Goal: Navigation & Orientation: Find specific page/section

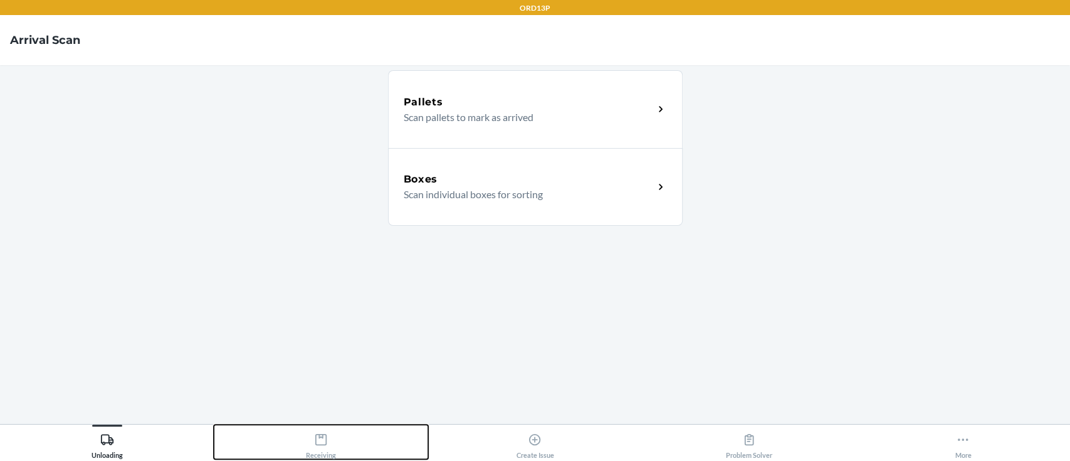
click at [341, 448] on button "Receiving" at bounding box center [321, 442] width 214 height 34
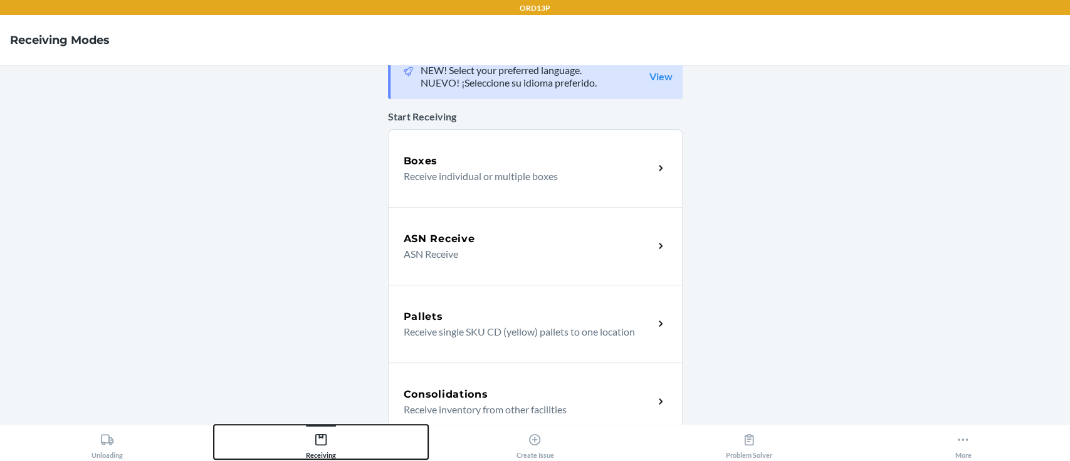
scroll to position [8, 0]
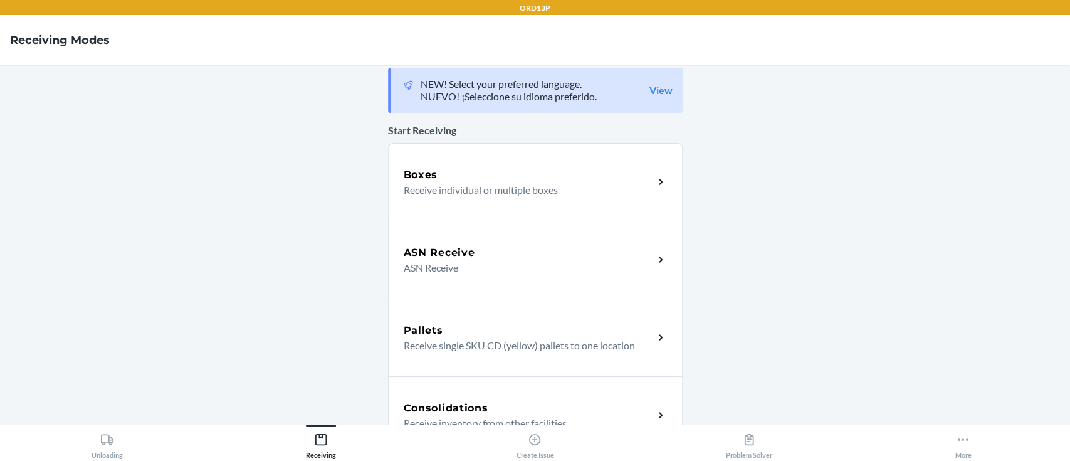
click at [497, 199] on div "Boxes Receive individual or multiple boxes" at bounding box center [535, 182] width 295 height 78
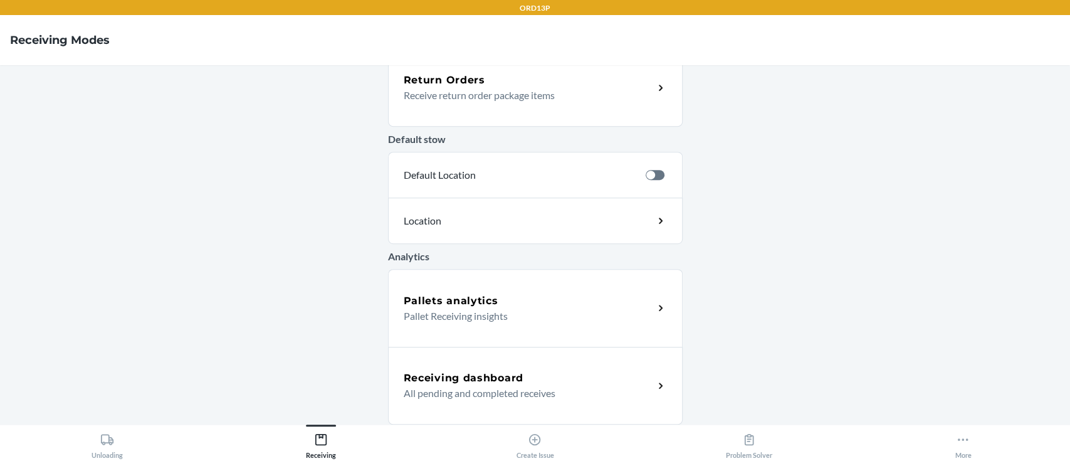
scroll to position [411, 0]
click at [500, 326] on div "Pallets analytics Pallet Receiving insights" at bounding box center [535, 309] width 295 height 78
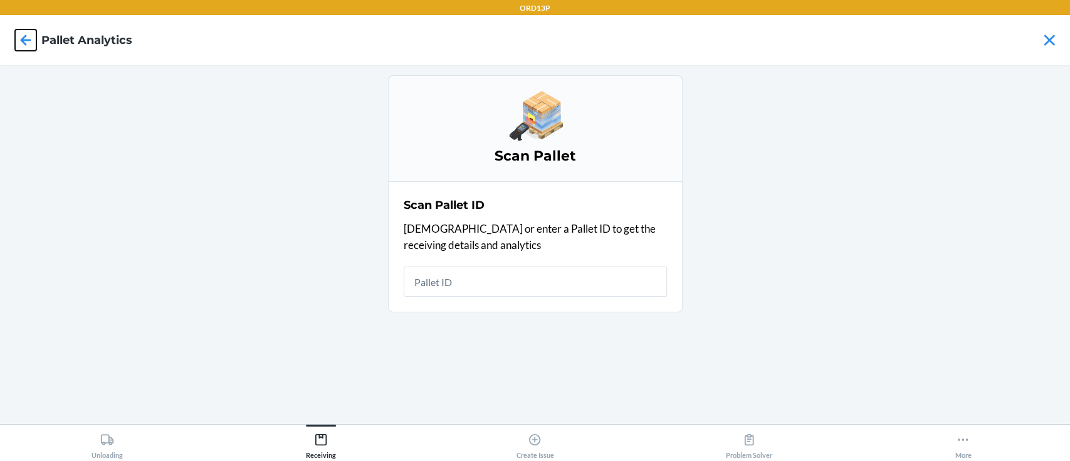
click at [20, 41] on icon at bounding box center [25, 39] width 21 height 21
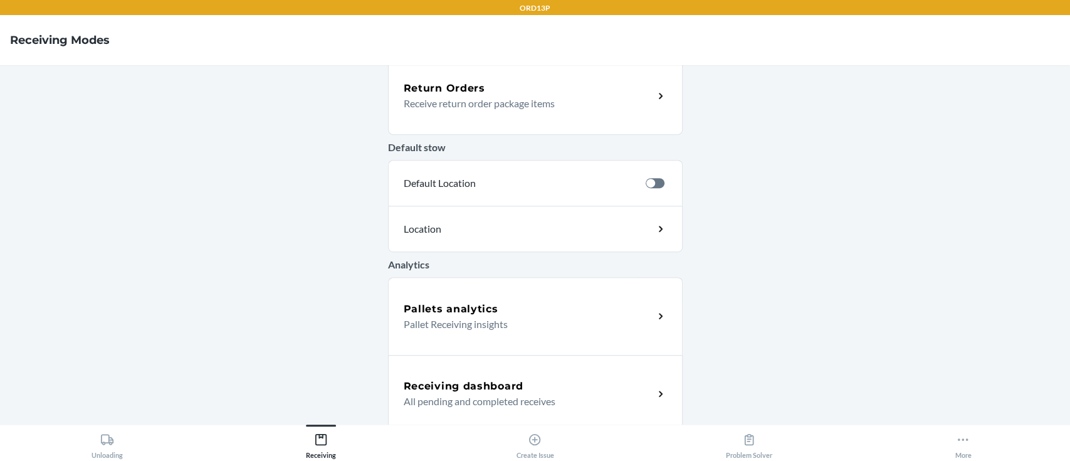
scroll to position [413, 0]
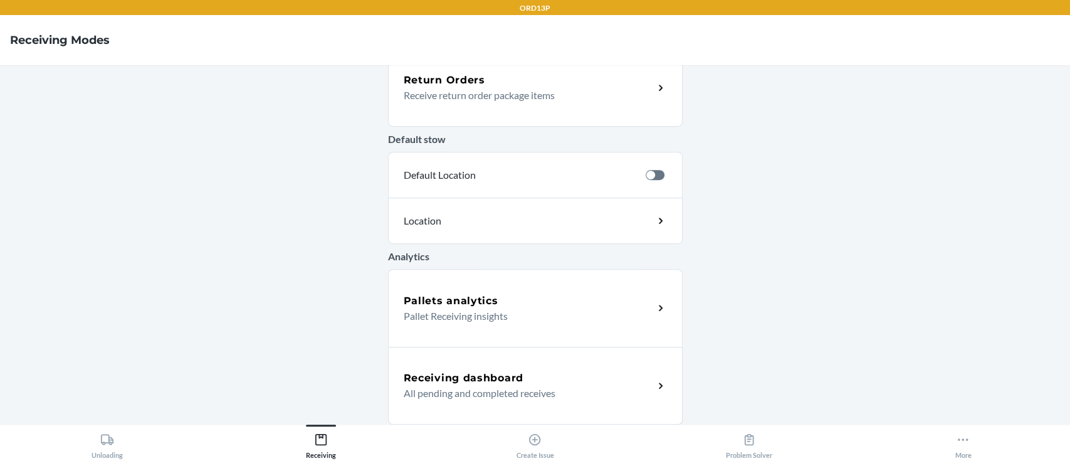
click at [558, 379] on div "Receiving dashboard" at bounding box center [529, 378] width 250 height 15
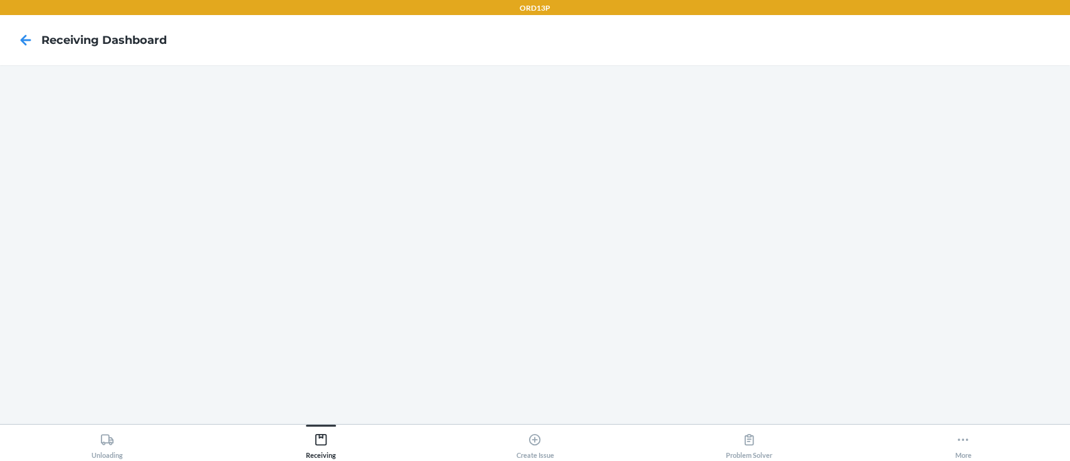
click at [8, 114] on main at bounding box center [535, 244] width 1070 height 359
